Goal: Information Seeking & Learning: Find specific fact

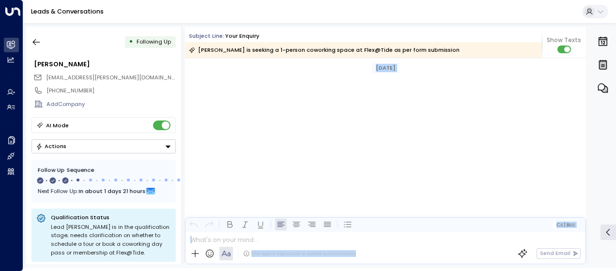
scroll to position [764, 0]
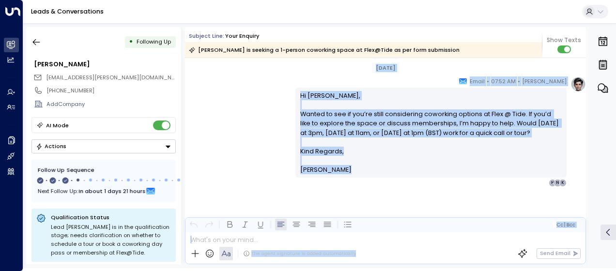
click at [34, 39] on icon "button" at bounding box center [36, 42] width 10 height 10
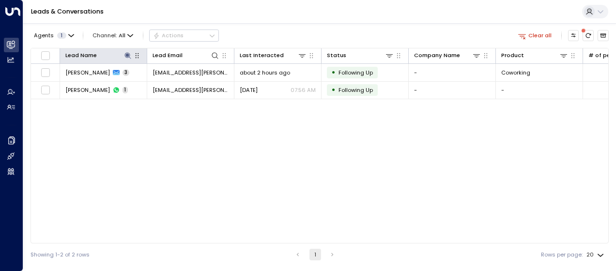
click at [125, 55] on icon at bounding box center [128, 56] width 8 height 8
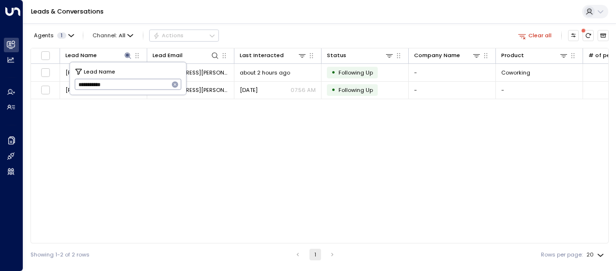
drag, startPoint x: 76, startPoint y: 84, endPoint x: 130, endPoint y: 89, distance: 53.9
click at [130, 89] on input "**********" at bounding box center [122, 84] width 94 height 16
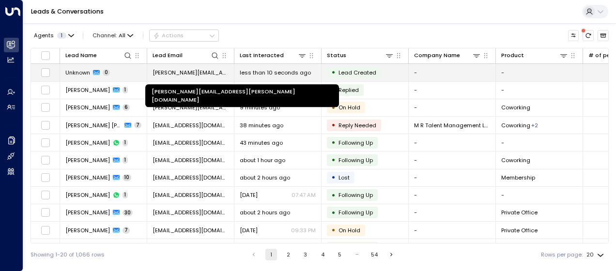
click at [202, 70] on span "[PERSON_NAME][EMAIL_ADDRESS][PERSON_NAME][DOMAIN_NAME]" at bounding box center [190, 73] width 76 height 8
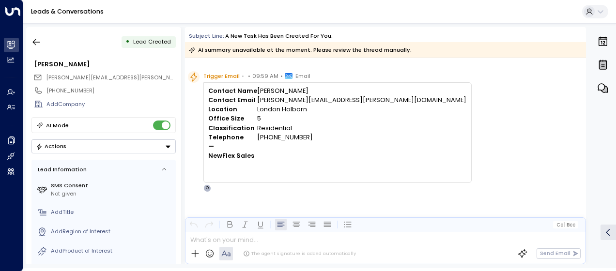
scroll to position [343, 0]
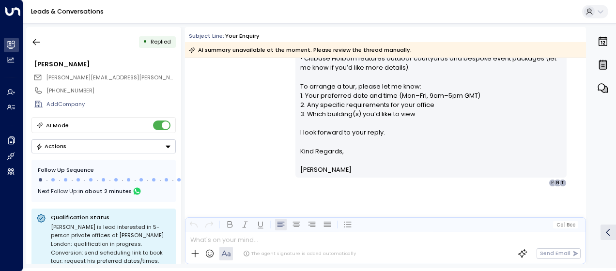
click at [242, 103] on div "• 10:02 AM • Email Hi [PERSON_NAME], Thank you for your enquiry about a 5-desk …" at bounding box center [385, 33] width 401 height 305
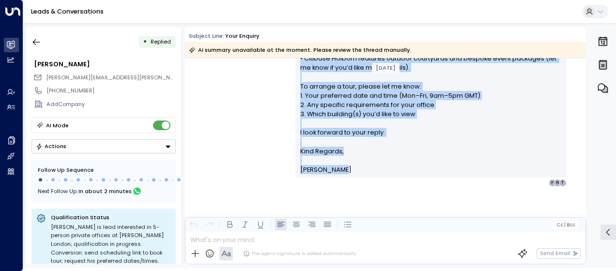
drag, startPoint x: 300, startPoint y: 94, endPoint x: 353, endPoint y: 183, distance: 103.1
click at [353, 183] on div "[PERSON_NAME] • 10:02 AM • Email Hi [PERSON_NAME], Thank you for your enquiry a…" at bounding box center [430, 33] width 271 height 305
drag, startPoint x: 353, startPoint y: 183, endPoint x: 304, endPoint y: 105, distance: 92.1
copy div "i [PERSON_NAME], Thank you for your enquiry about a 5-desk private office in [G…"
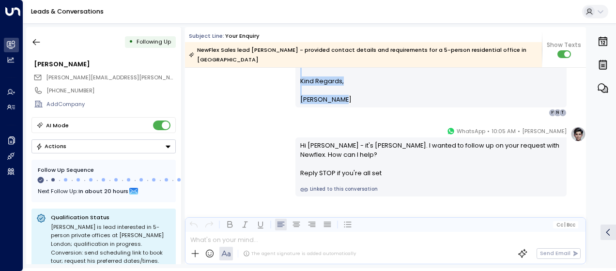
click at [35, 43] on icon "button" at bounding box center [36, 42] width 10 height 10
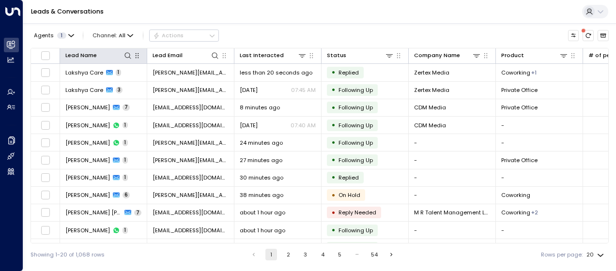
click at [128, 54] on icon at bounding box center [128, 56] width 8 height 8
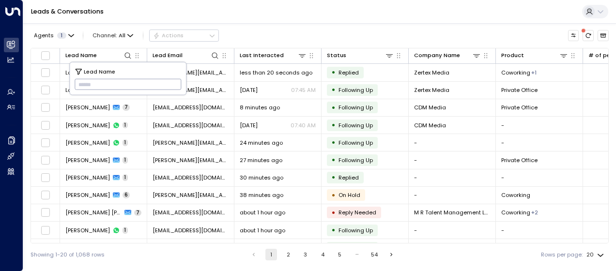
click at [117, 256] on div "Showing 1-20 of 1,068 rows 1 2 3 4 5 … 54 Rows per page: 20 **" at bounding box center [319, 254] width 578 height 22
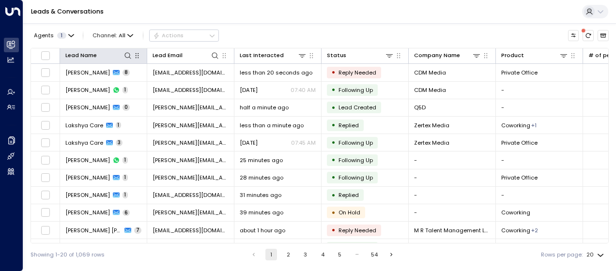
click at [127, 54] on icon at bounding box center [128, 56] width 8 height 8
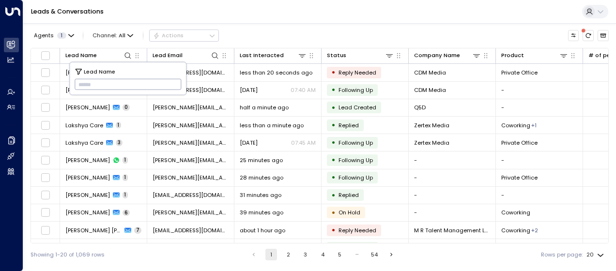
click at [82, 84] on input "text" at bounding box center [128, 84] width 107 height 16
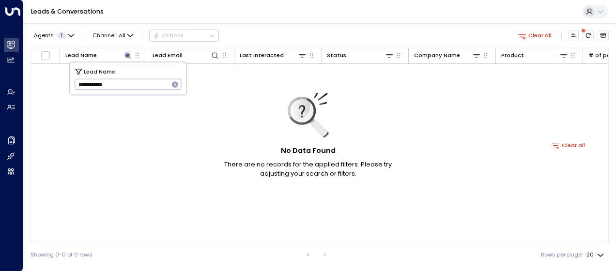
type input "**********"
